Goal: Check status: Check status

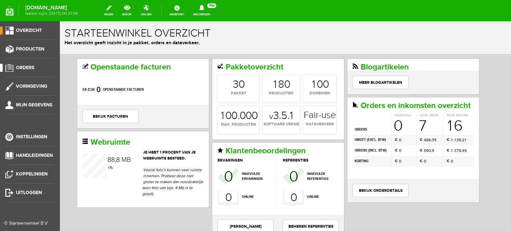
click at [33, 67] on span "Orders" at bounding box center [25, 68] width 18 height 6
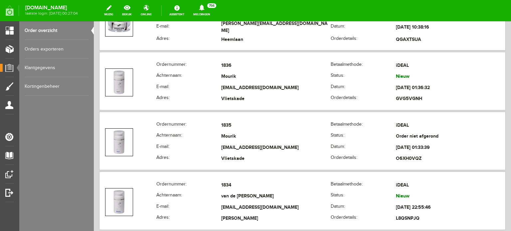
scroll to position [510, 0]
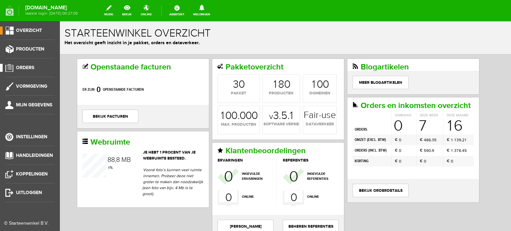
click at [25, 67] on span "Orders" at bounding box center [25, 68] width 18 height 6
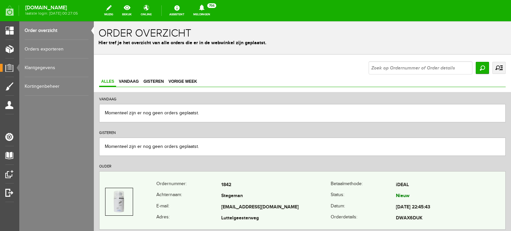
click at [230, 202] on td "[EMAIL_ADDRESS][DOMAIN_NAME]" at bounding box center [275, 207] width 109 height 11
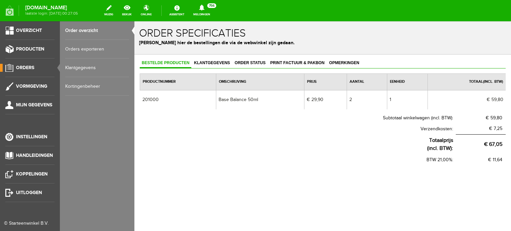
click at [26, 68] on span "Orders" at bounding box center [25, 68] width 18 height 6
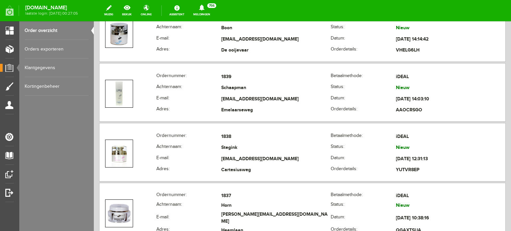
scroll to position [315, 0]
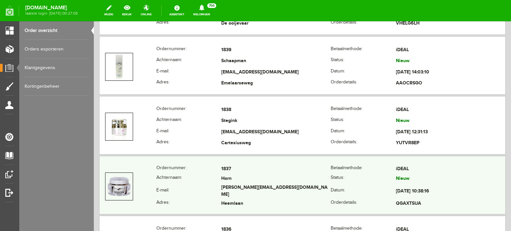
click at [237, 180] on td "Horn" at bounding box center [275, 179] width 109 height 10
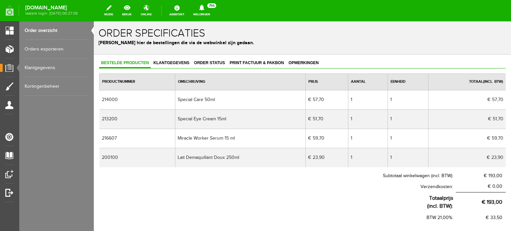
click at [237, 180] on th "Subtotaal winkelwagen (incl. BTW):" at bounding box center [277, 176] width 357 height 11
